Goal: Information Seeking & Learning: Learn about a topic

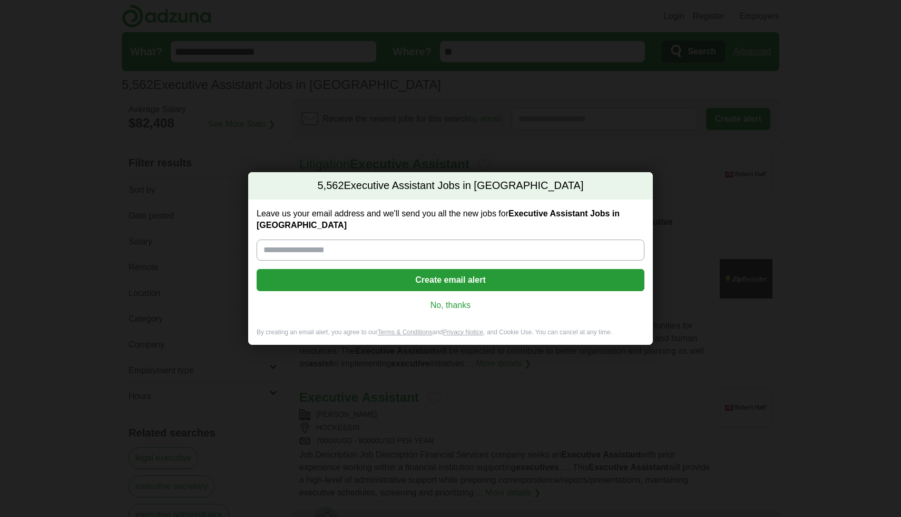
click at [434, 300] on link "No, thanks" at bounding box center [450, 306] width 371 height 12
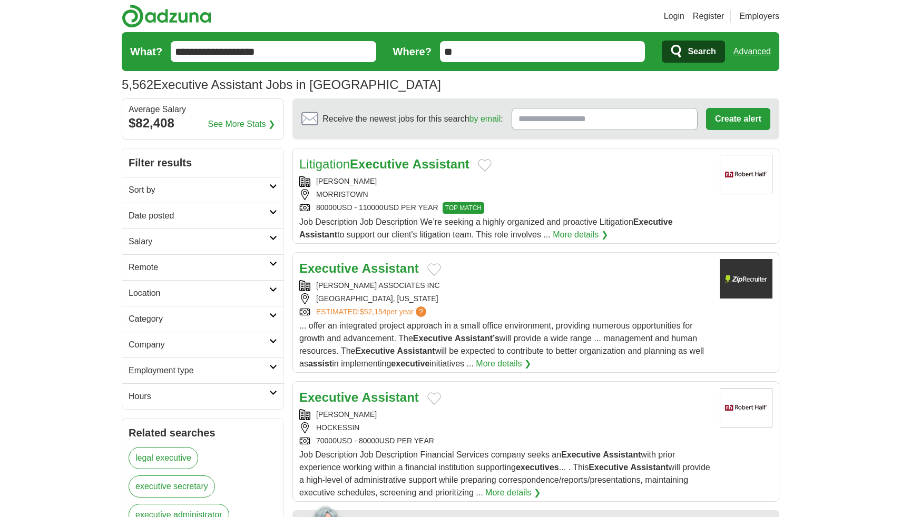
click at [259, 263] on h2 "Remote" at bounding box center [199, 267] width 141 height 13
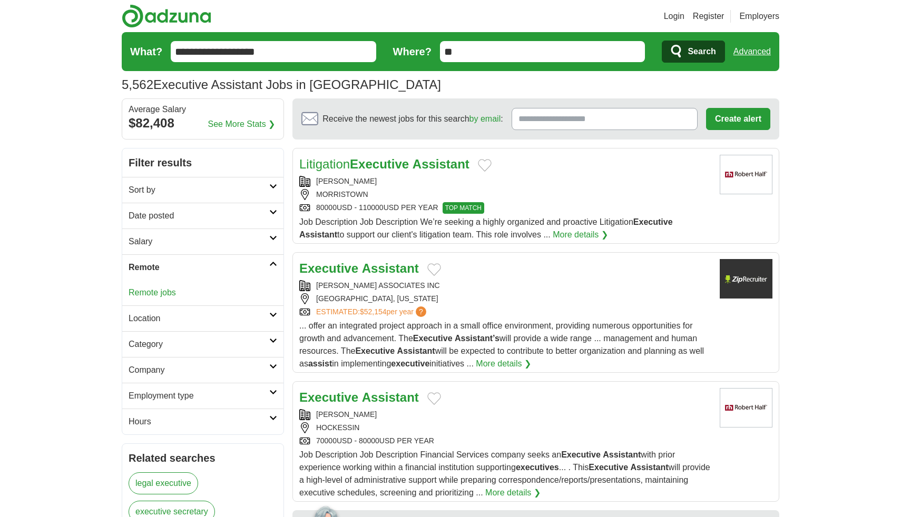
click at [169, 291] on link "Remote jobs" at bounding box center [152, 292] width 47 height 9
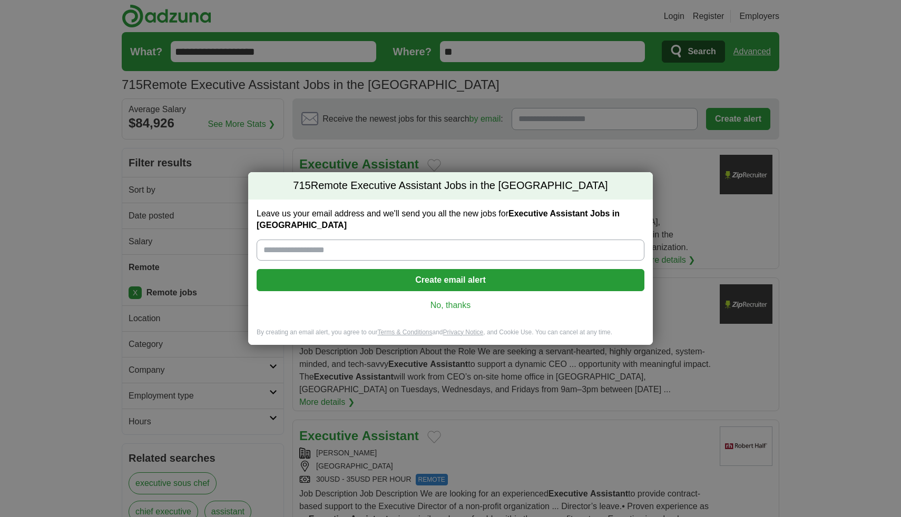
click at [77, 238] on div "715 Remote Executive Assistant Jobs in the US Leave us your email address and w…" at bounding box center [450, 258] width 901 height 517
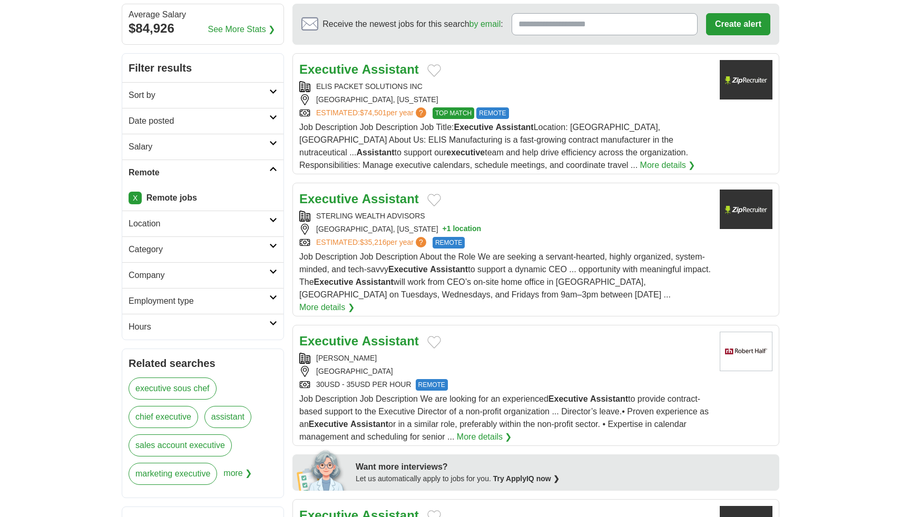
scroll to position [94, 0]
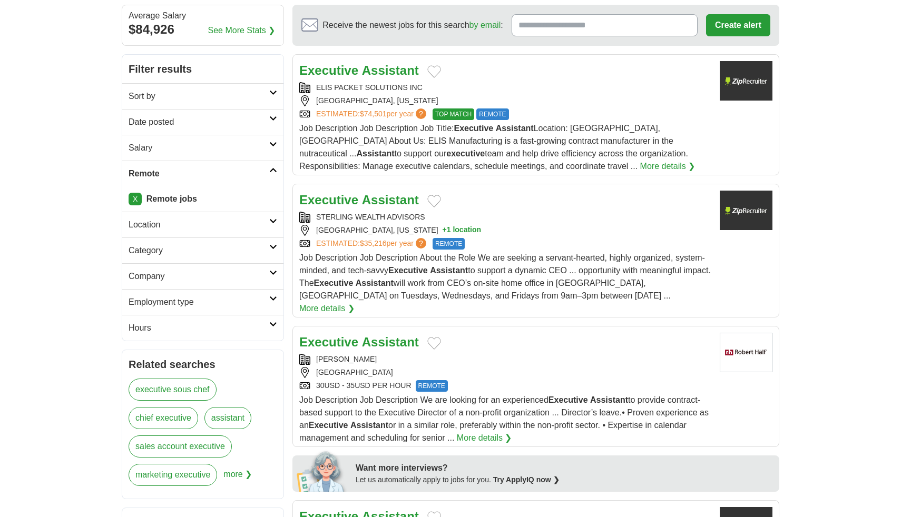
click at [247, 227] on h2 "Location" at bounding box center [199, 225] width 141 height 13
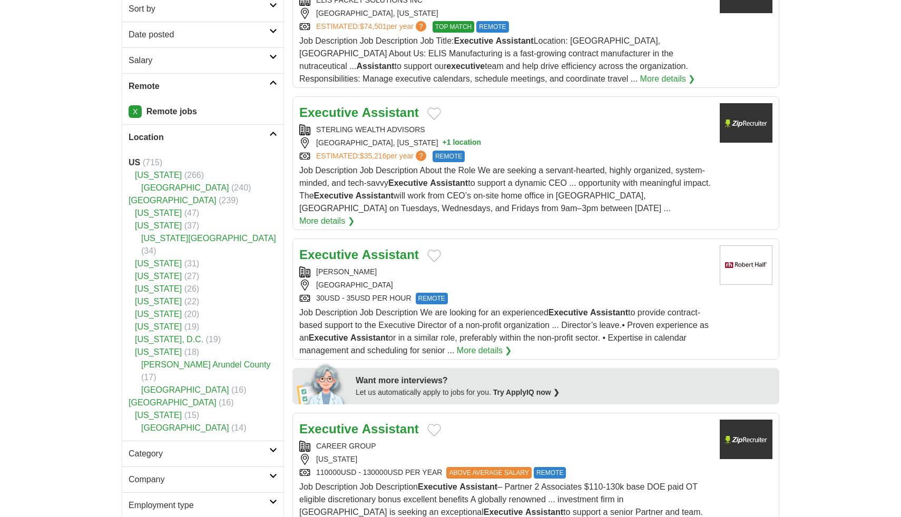
scroll to position [158, 0]
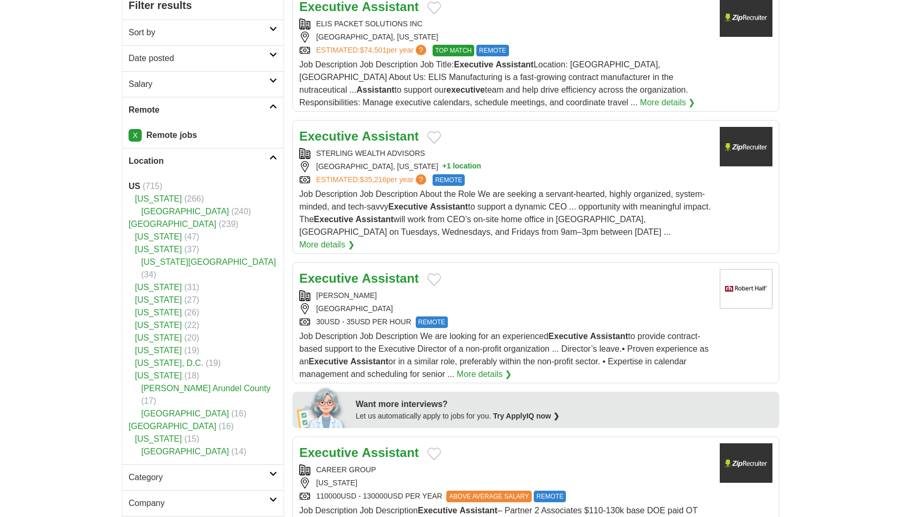
click at [271, 162] on link "Location" at bounding box center [202, 161] width 161 height 26
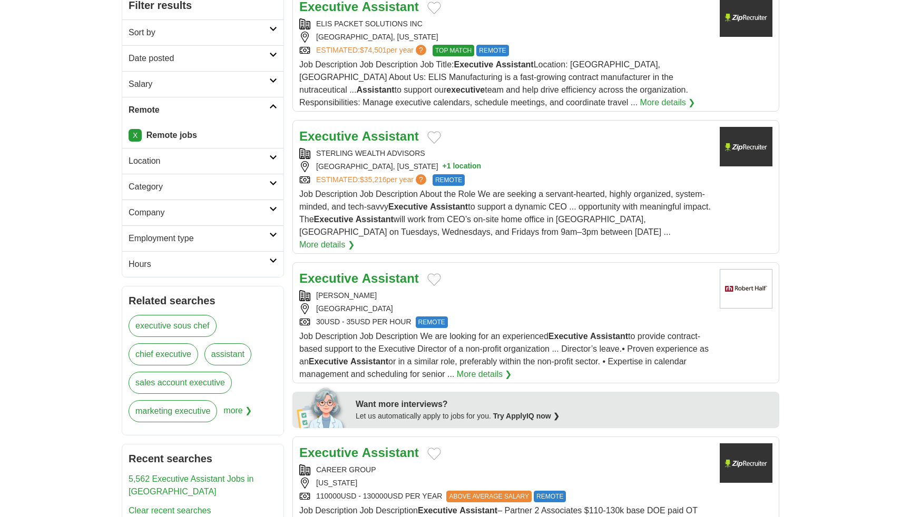
click at [250, 184] on h2 "Category" at bounding box center [199, 187] width 141 height 13
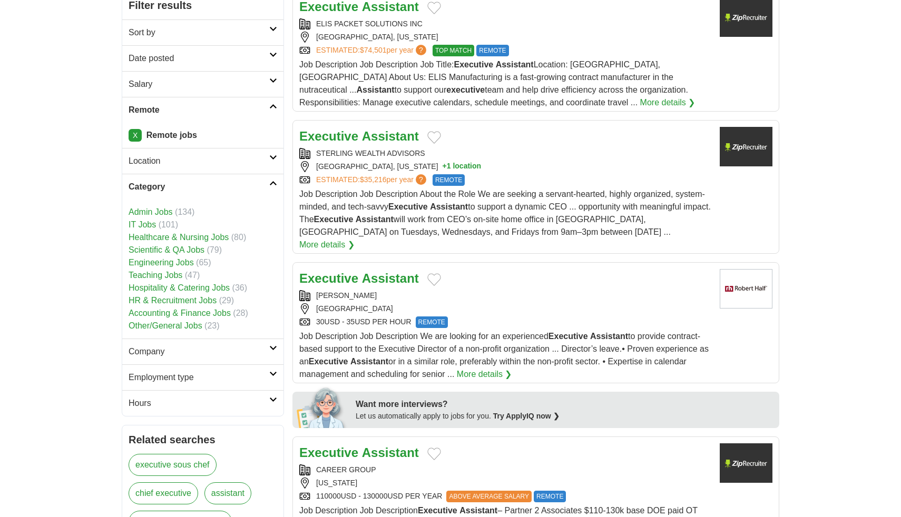
click at [152, 213] on link "Admin Jobs" at bounding box center [151, 212] width 44 height 9
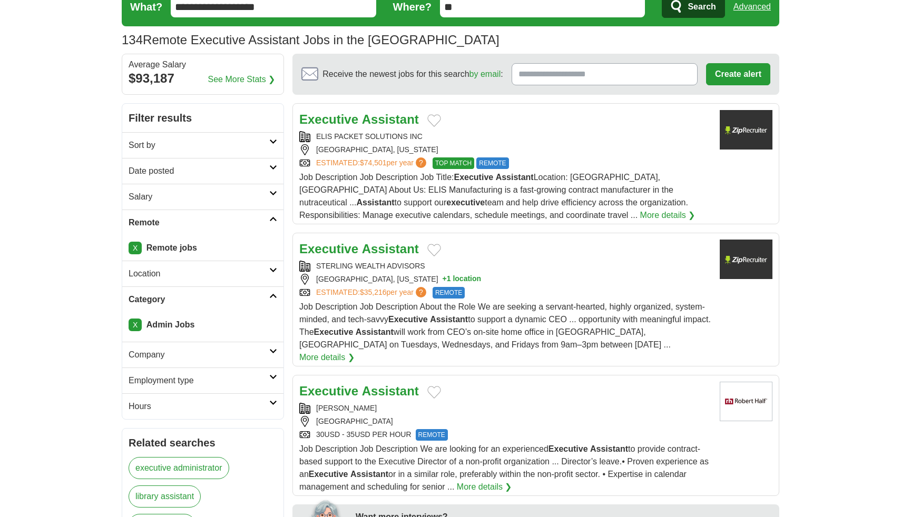
scroll to position [54, 0]
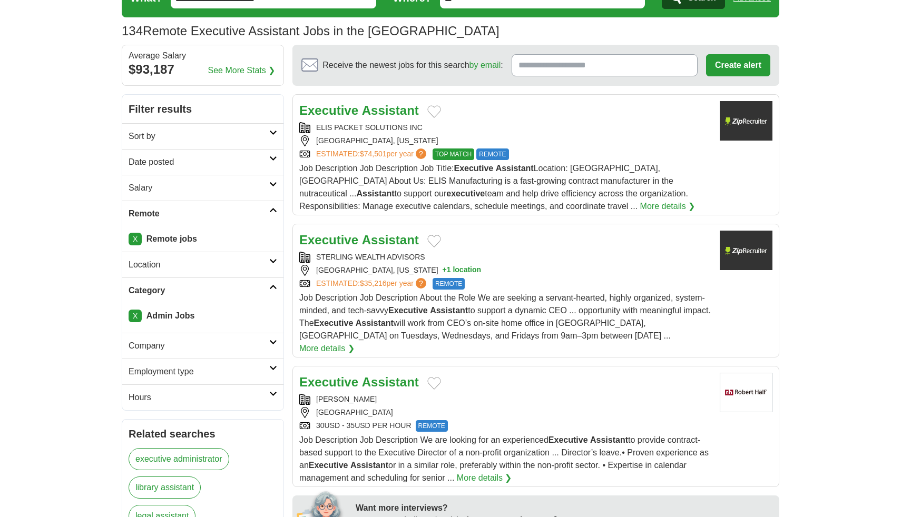
click at [172, 336] on link "Company" at bounding box center [202, 346] width 161 height 26
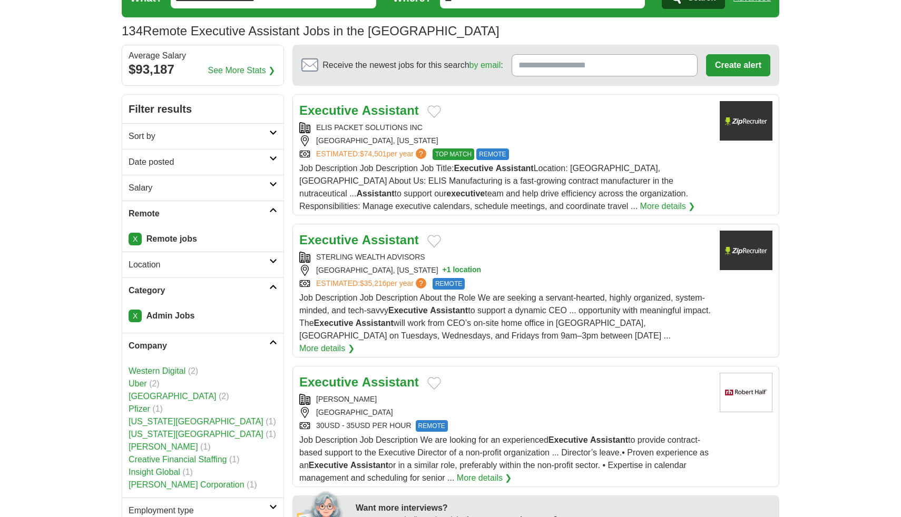
click at [172, 336] on link "Company" at bounding box center [202, 346] width 161 height 26
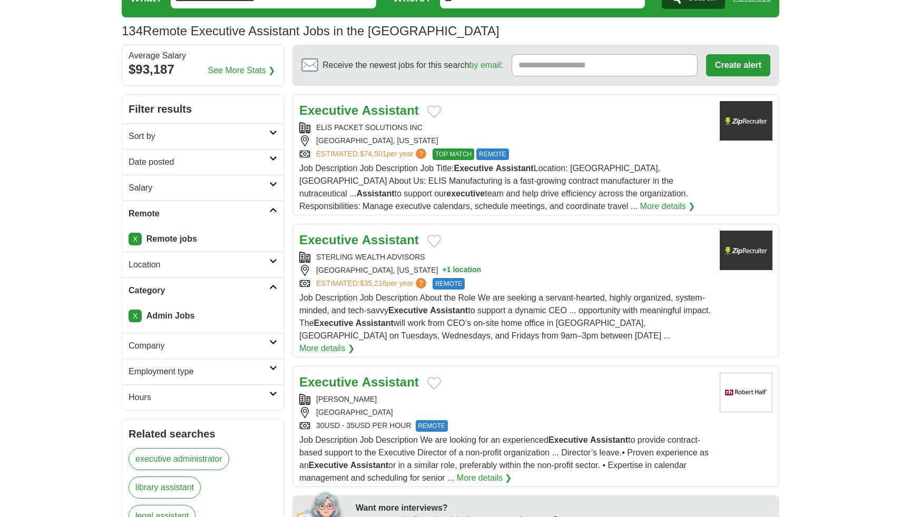
click at [177, 383] on link "Employment type" at bounding box center [202, 372] width 161 height 26
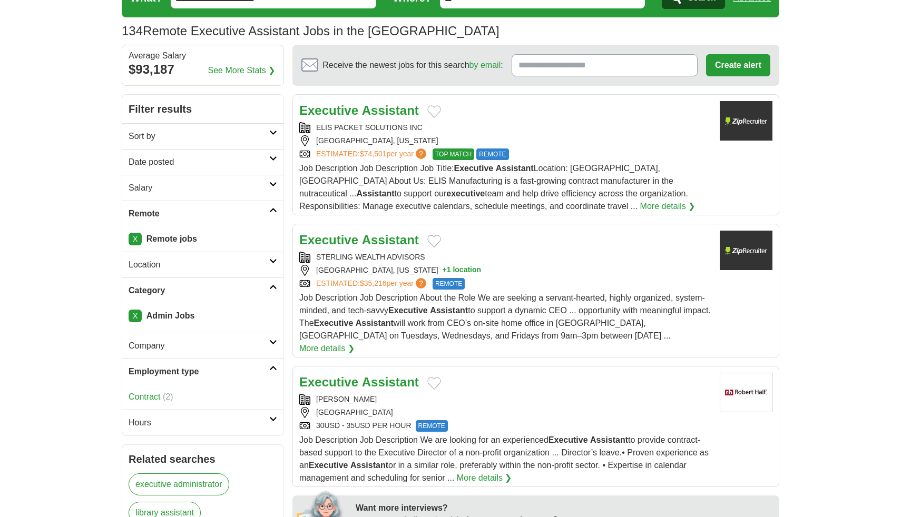
click at [179, 376] on h2 "Employment type" at bounding box center [199, 372] width 141 height 13
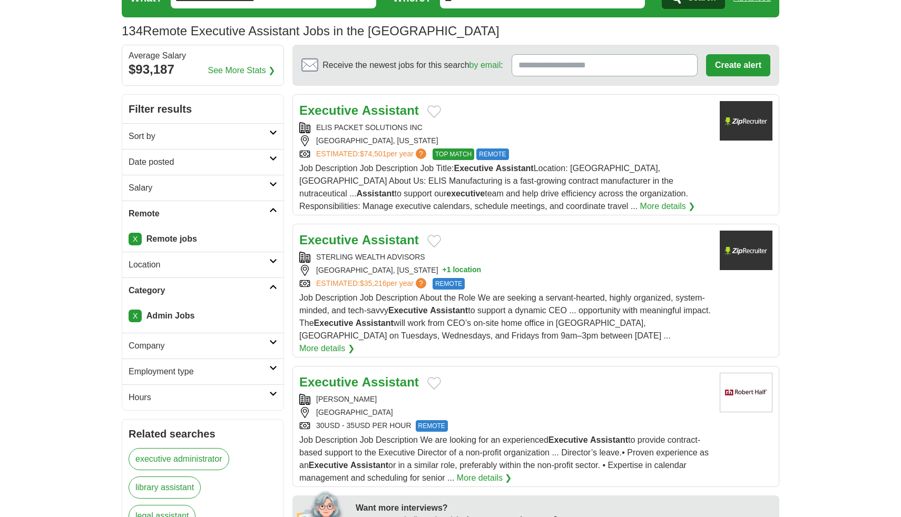
click at [180, 404] on h2 "Hours" at bounding box center [199, 397] width 141 height 13
click at [149, 425] on link "Full time" at bounding box center [145, 422] width 32 height 9
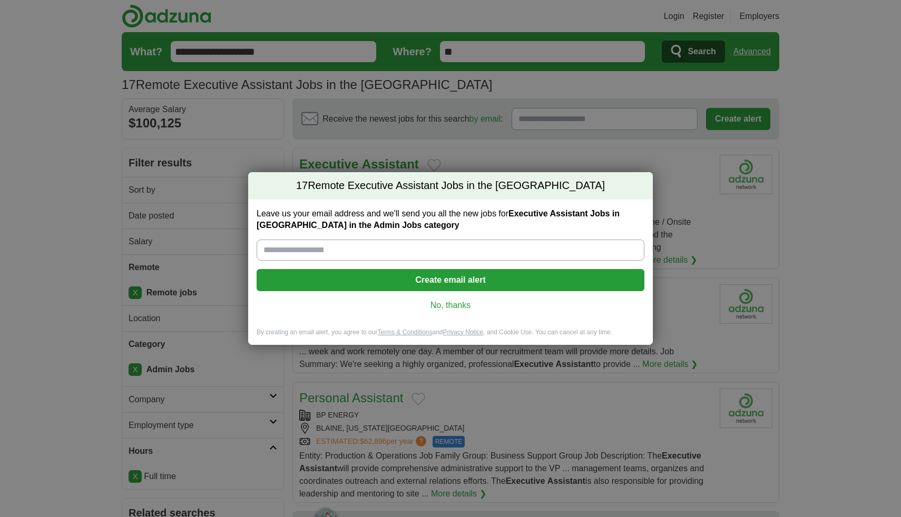
click at [457, 299] on div "Leave us your email address and we'll send you all the new jobs for Executive A…" at bounding box center [450, 264] width 405 height 129
click at [446, 304] on link "No, thanks" at bounding box center [450, 306] width 371 height 12
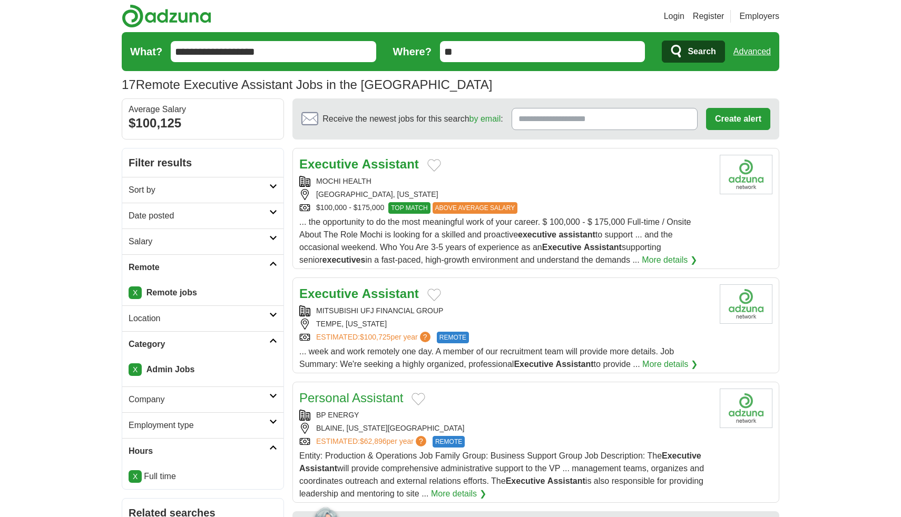
click at [259, 194] on h2 "Sort by" at bounding box center [199, 190] width 141 height 13
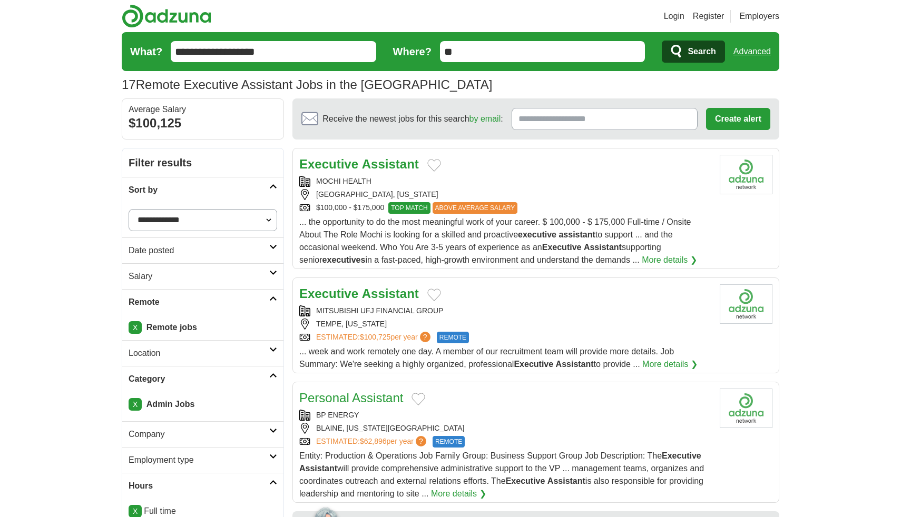
click at [259, 194] on h2 "Sort by" at bounding box center [199, 190] width 141 height 13
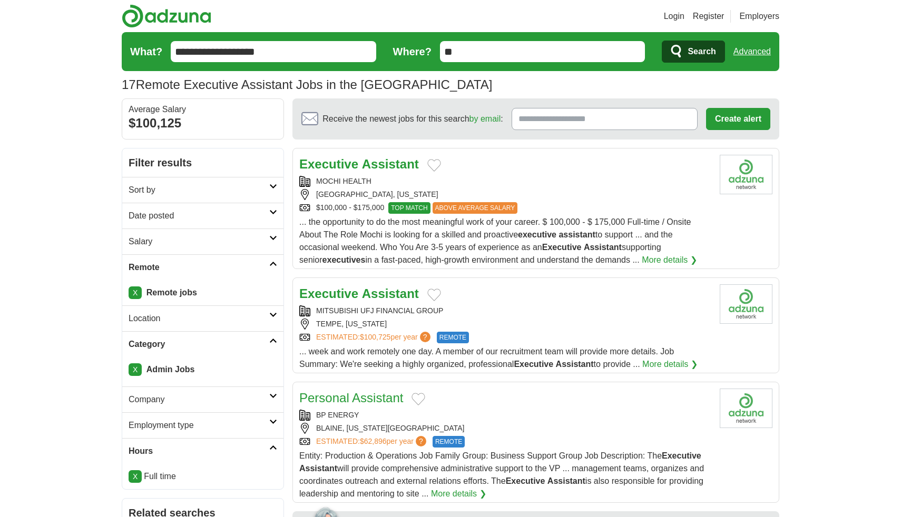
click at [270, 186] on icon at bounding box center [273, 186] width 8 height 5
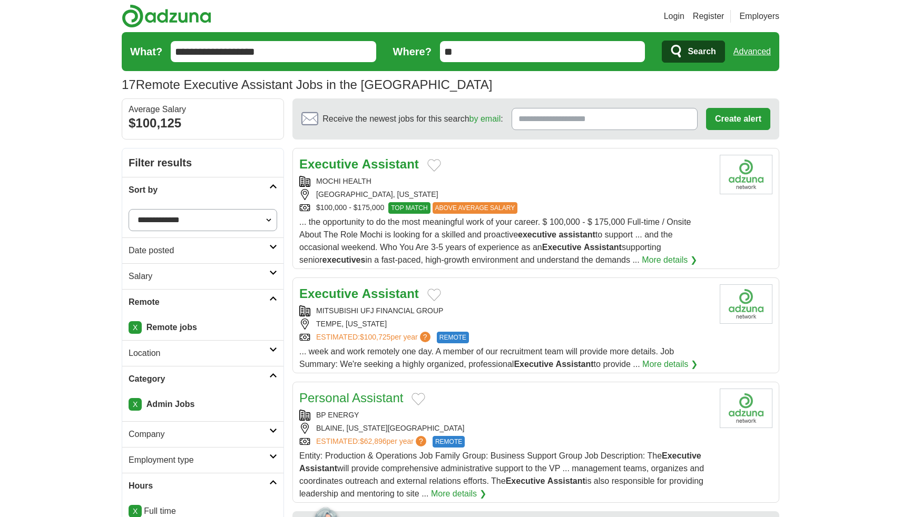
click at [269, 187] on icon at bounding box center [273, 186] width 8 height 5
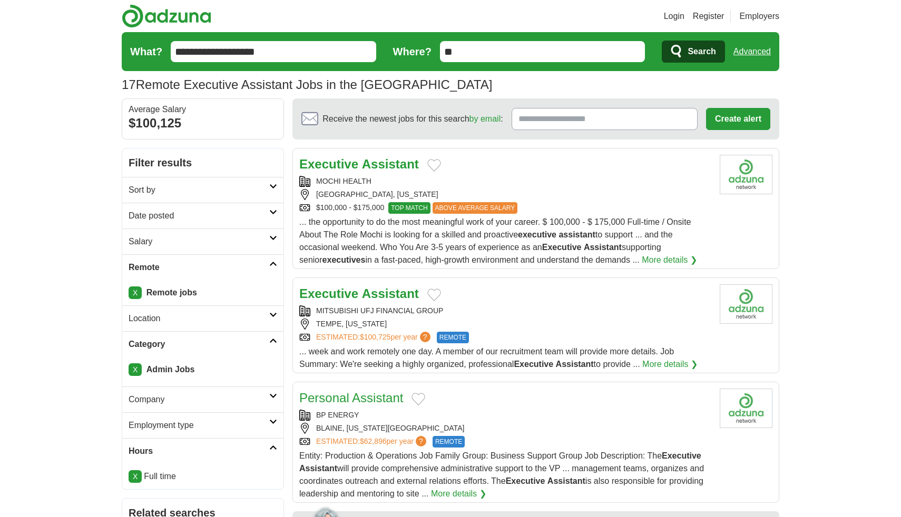
click at [262, 214] on h2 "Date posted" at bounding box center [199, 216] width 141 height 13
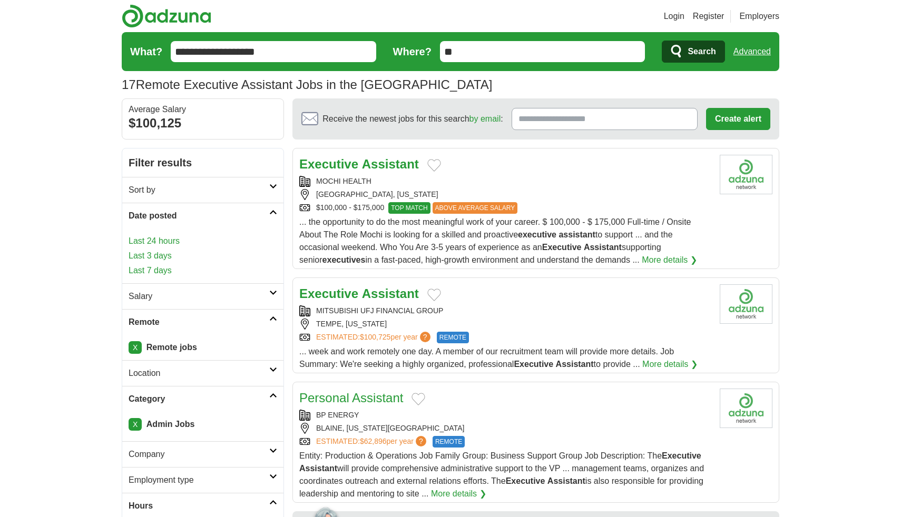
click at [158, 270] on link "Last 7 days" at bounding box center [203, 270] width 149 height 13
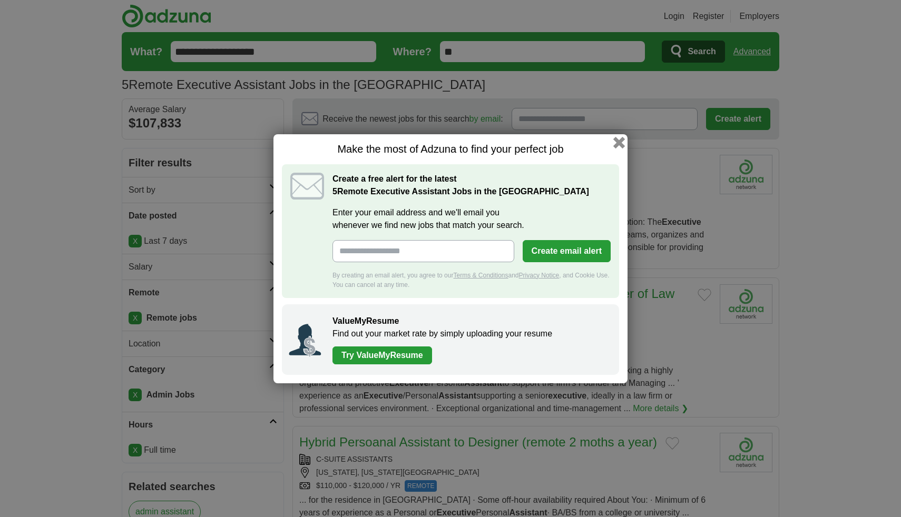
click at [620, 141] on button "button" at bounding box center [619, 142] width 12 height 12
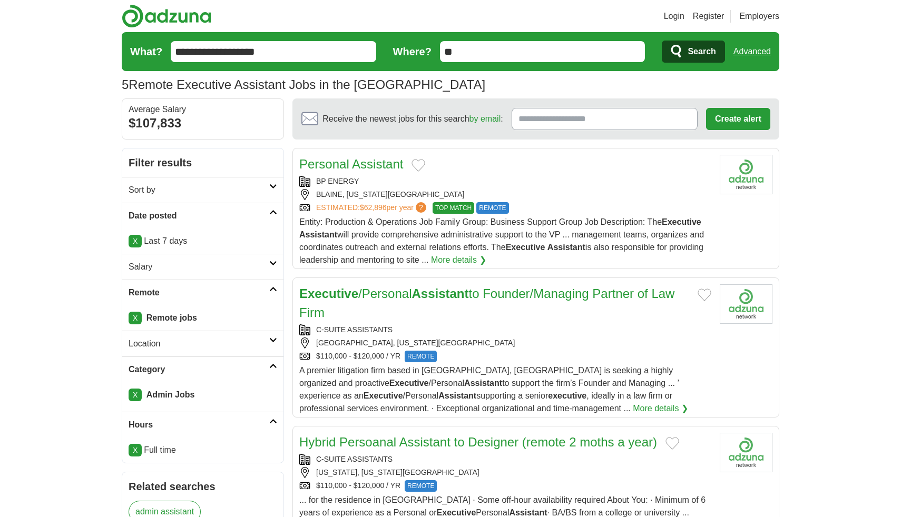
click at [257, 245] on p "X Last 7 days" at bounding box center [203, 241] width 149 height 13
click at [199, 249] on div "X Last 7 days" at bounding box center [202, 241] width 161 height 25
click at [135, 243] on link "X" at bounding box center [135, 241] width 13 height 13
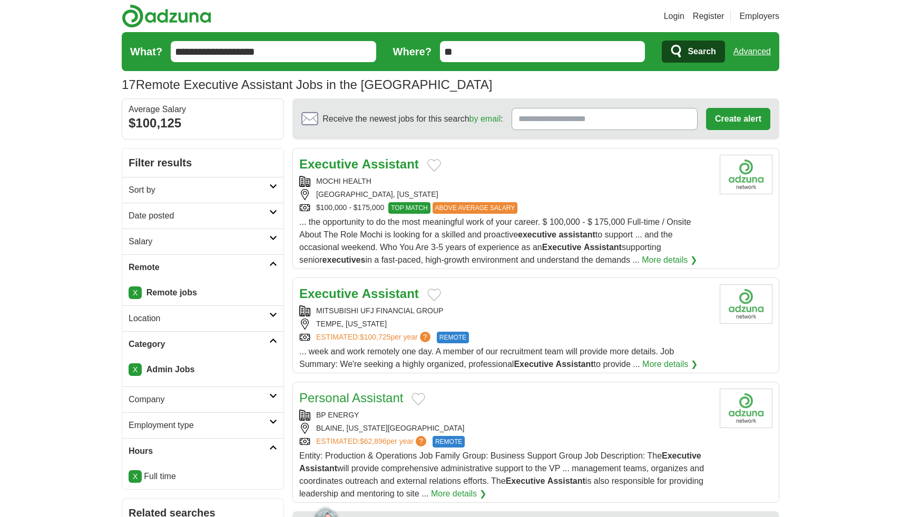
click at [269, 209] on link "Date posted" at bounding box center [202, 216] width 161 height 26
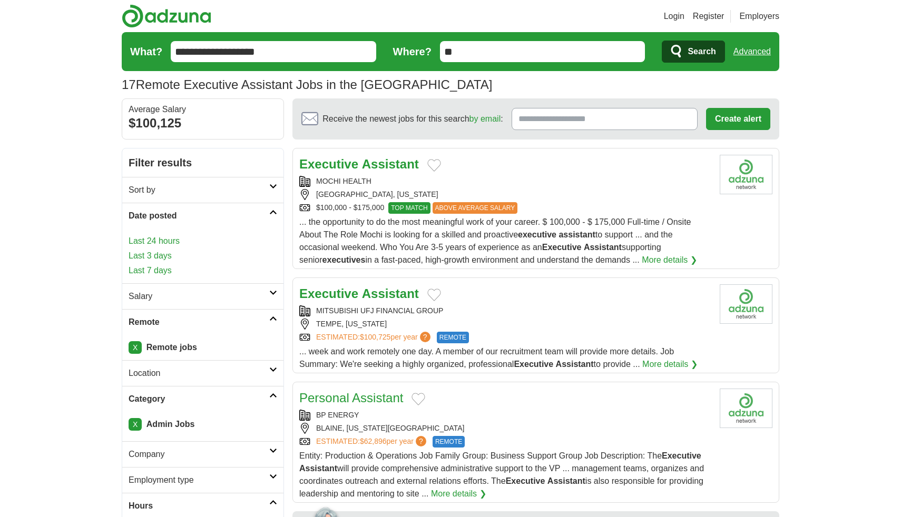
click at [168, 256] on link "Last 3 days" at bounding box center [203, 256] width 149 height 13
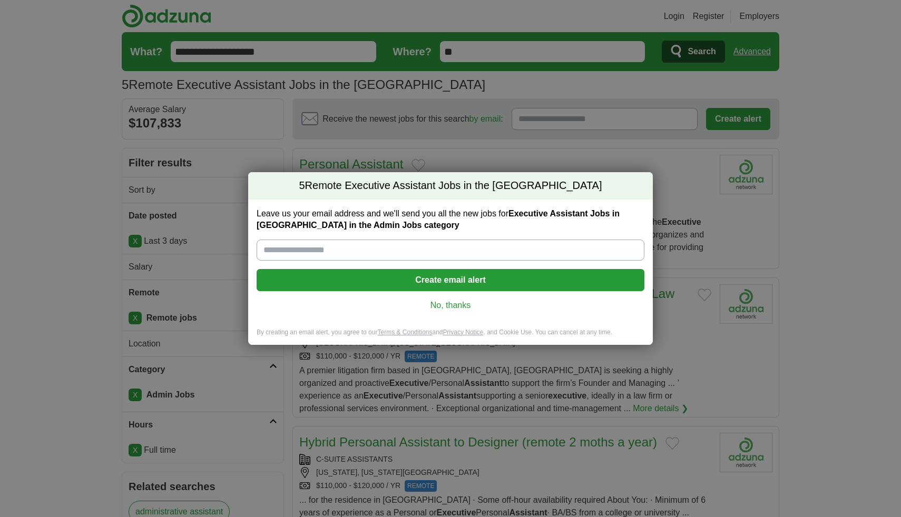
click at [448, 307] on link "No, thanks" at bounding box center [450, 306] width 371 height 12
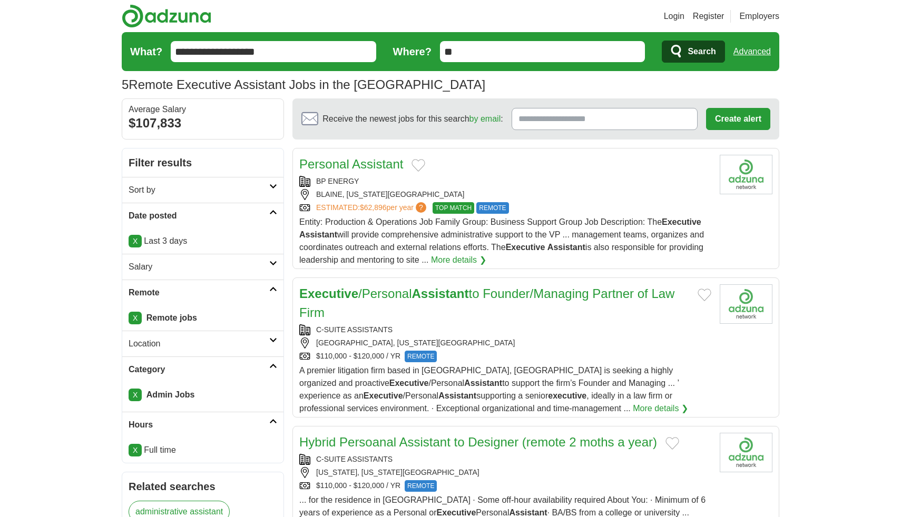
click at [222, 269] on h2 "Salary" at bounding box center [199, 267] width 141 height 13
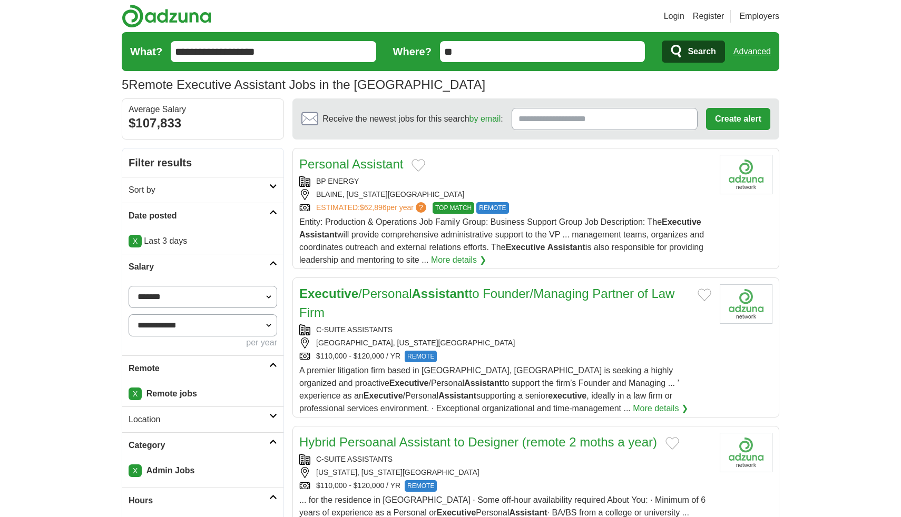
click at [191, 293] on select "**********" at bounding box center [203, 297] width 149 height 22
click at [129, 286] on select "**********" at bounding box center [203, 297] width 149 height 22
click at [157, 296] on select "**********" at bounding box center [203, 297] width 149 height 22
select select "*****"
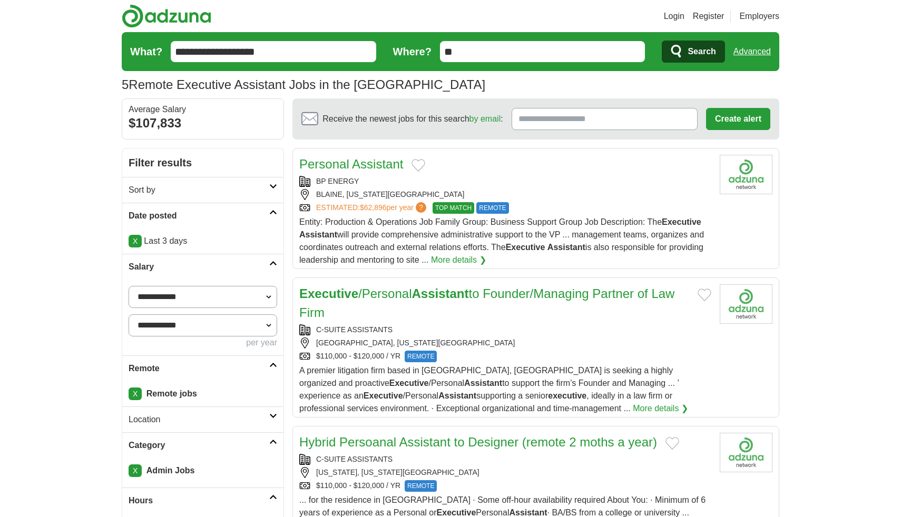
click at [129, 286] on select "**********" at bounding box center [203, 297] width 149 height 22
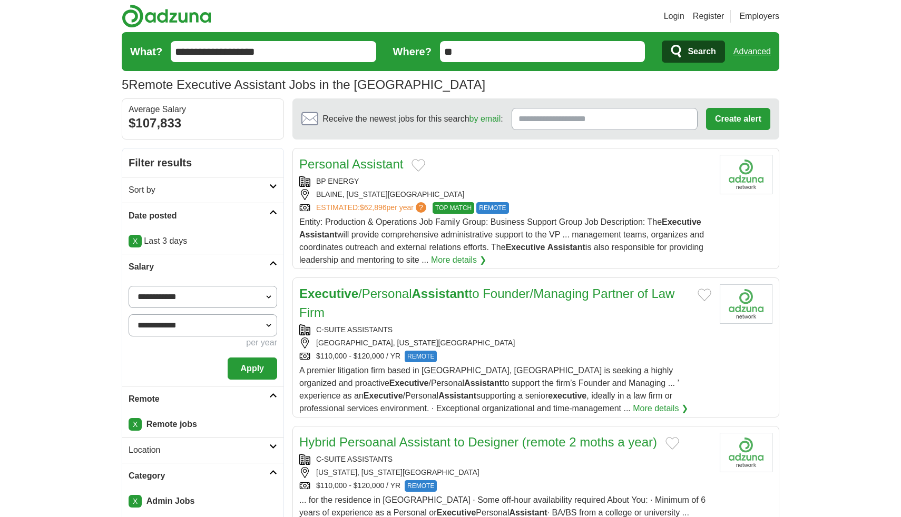
scroll to position [46, 0]
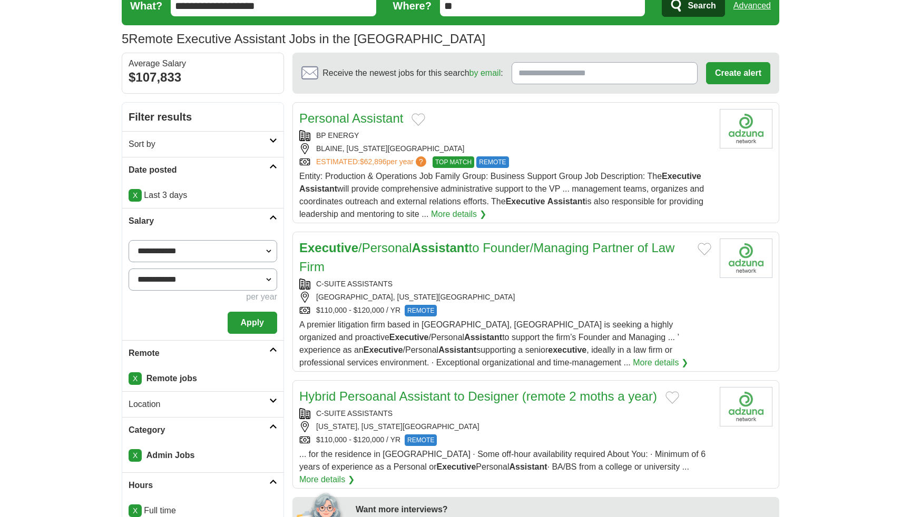
click at [249, 327] on button "Apply" at bounding box center [253, 323] width 50 height 22
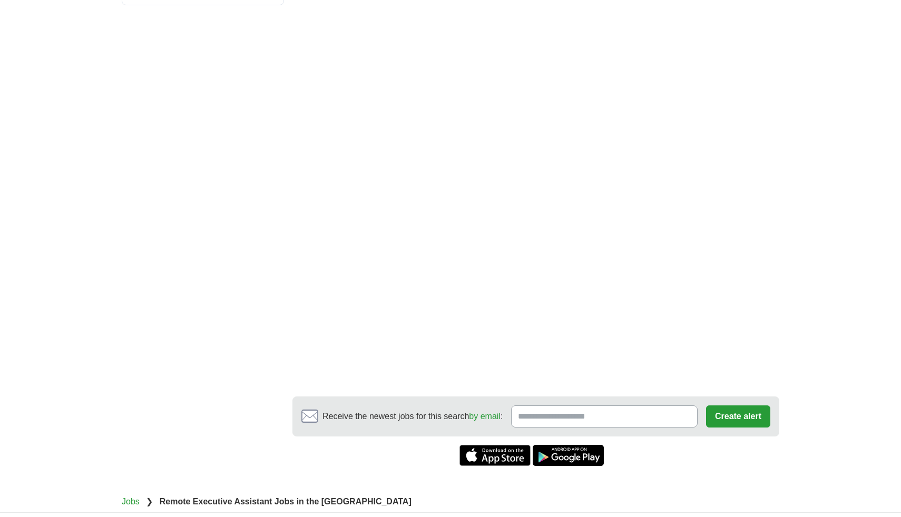
scroll to position [947, 0]
